Goal: Use online tool/utility: Utilize a website feature to perform a specific function

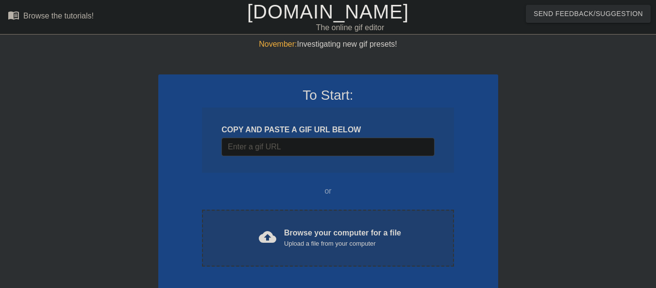
click at [294, 235] on div "Browse your computer for a file Upload a file from your computer" at bounding box center [342, 237] width 117 height 21
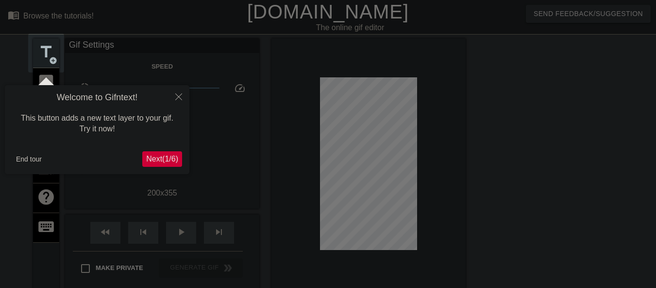
click at [333, 22] on div at bounding box center [328, 220] width 656 height 440
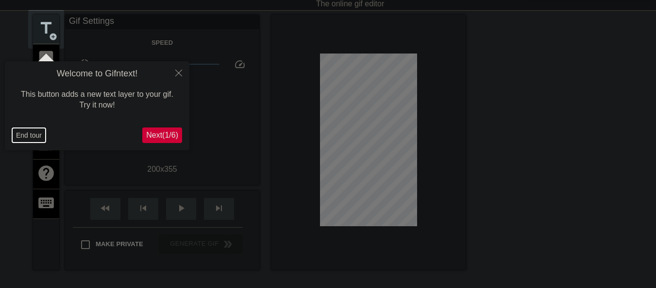
drag, startPoint x: 23, startPoint y: 139, endPoint x: 79, endPoint y: 115, distance: 60.7
click at [25, 137] on button "End tour" at bounding box center [29, 135] width 34 height 15
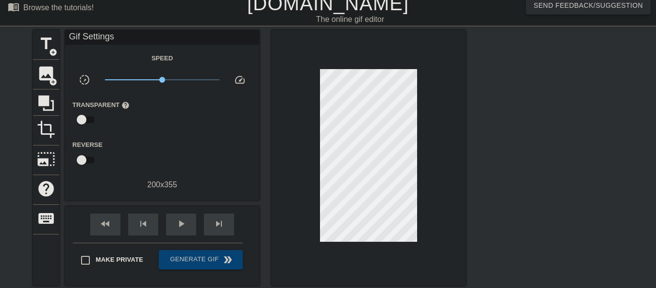
scroll to position [0, 0]
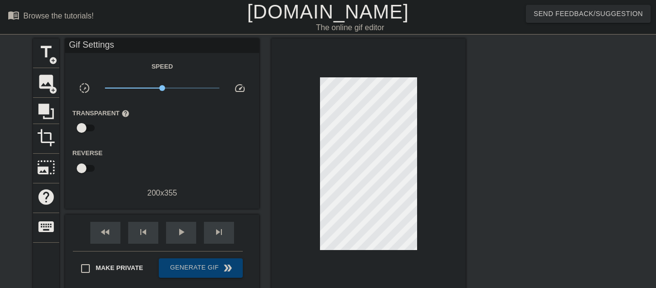
click at [310, 17] on link "[DOMAIN_NAME]" at bounding box center [328, 11] width 162 height 21
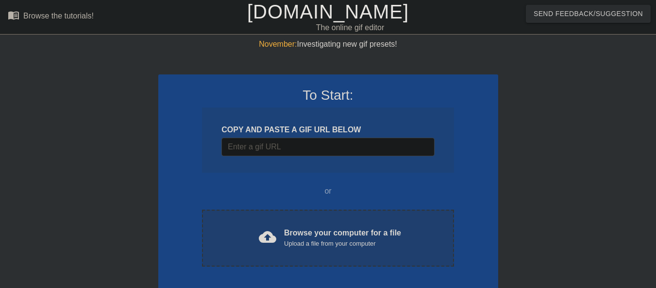
click at [227, 243] on div "cloud_upload Browse your computer for a file Upload a file from your computer" at bounding box center [327, 238] width 211 height 22
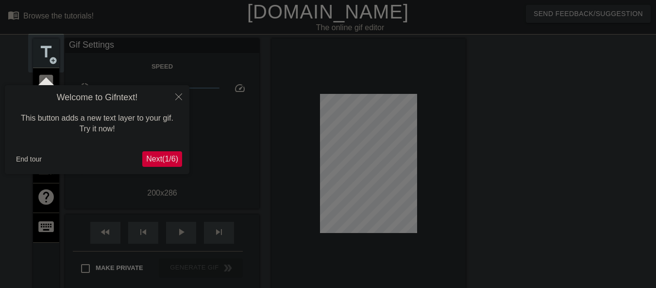
scroll to position [24, 0]
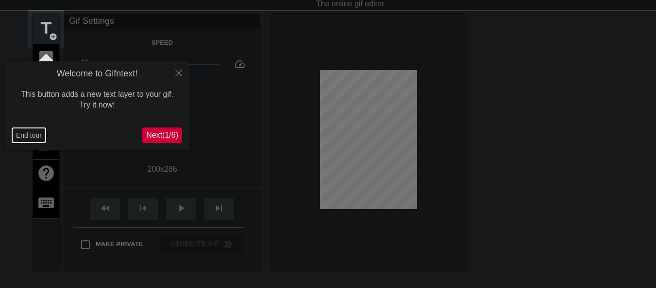
click at [20, 136] on button "End tour" at bounding box center [29, 135] width 34 height 15
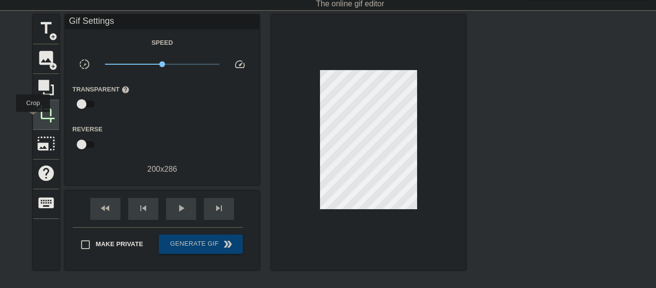
click at [33, 119] on div "crop" at bounding box center [46, 115] width 26 height 30
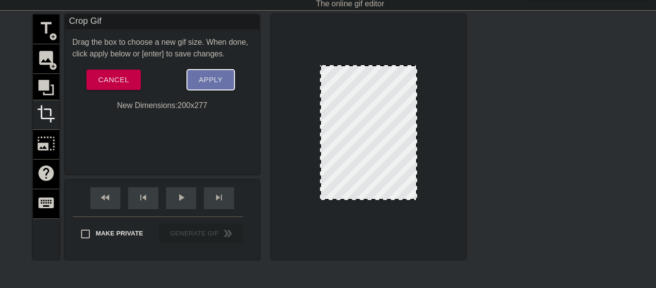
click at [196, 80] on button "Apply" at bounding box center [210, 79] width 47 height 20
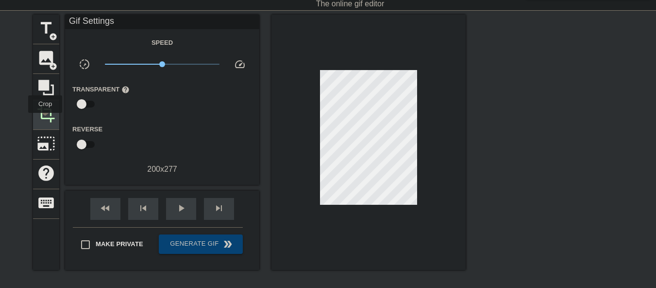
click at [46, 119] on span "crop" at bounding box center [46, 113] width 18 height 18
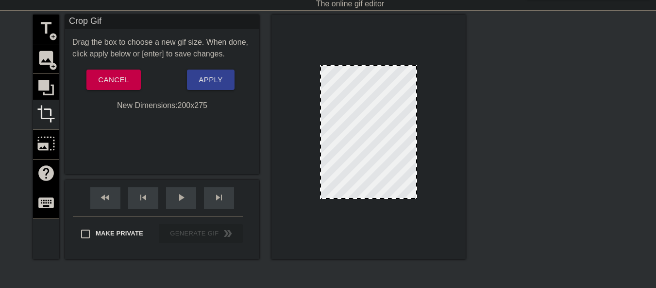
click at [393, 198] on div at bounding box center [368, 197] width 95 height 5
click at [206, 82] on span "Apply" at bounding box center [211, 79] width 24 height 13
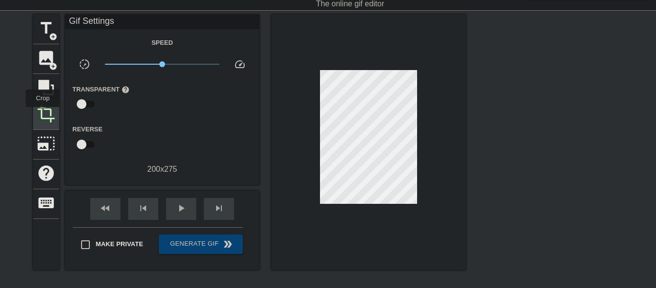
click at [43, 115] on span "crop" at bounding box center [46, 113] width 18 height 18
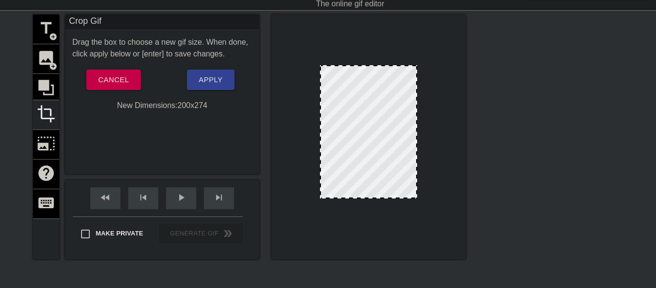
click at [402, 197] on div at bounding box center [368, 197] width 95 height 5
click at [208, 82] on span "Apply" at bounding box center [211, 79] width 24 height 13
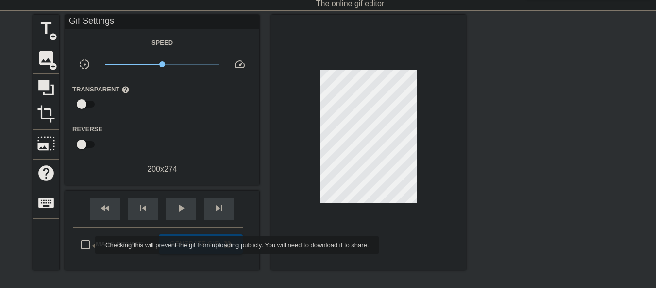
click at [89, 245] on input "Make Private" at bounding box center [85, 244] width 20 height 20
checkbox input "true"
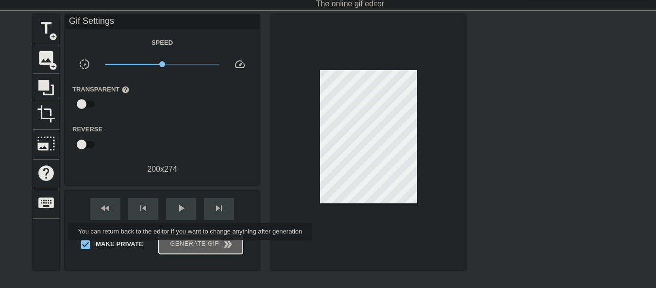
click at [191, 247] on span "Generate Gif double_arrow" at bounding box center [201, 244] width 76 height 12
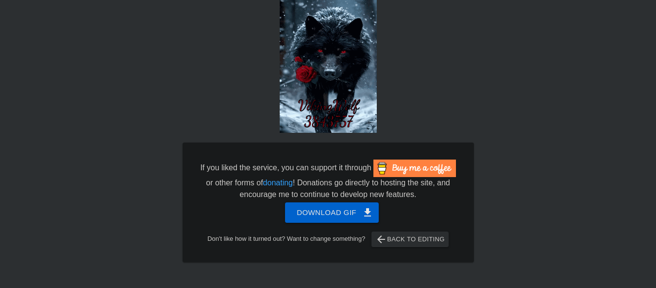
scroll to position [47, 0]
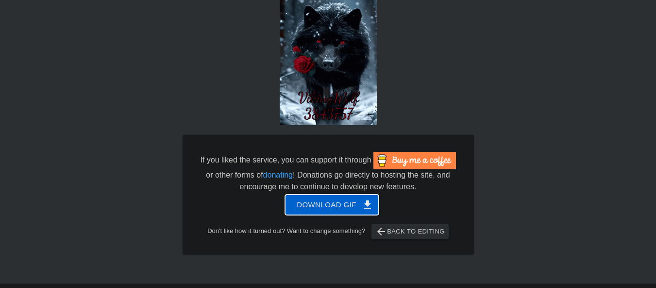
click at [328, 204] on span "Download gif get_app" at bounding box center [332, 204] width 70 height 13
